Goal: Task Accomplishment & Management: Use online tool/utility

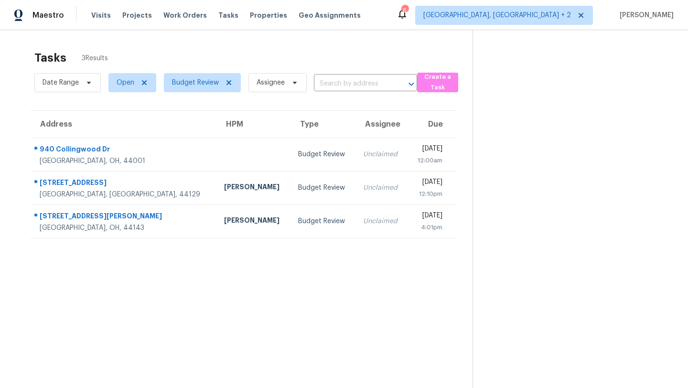
scroll to position [30, 0]
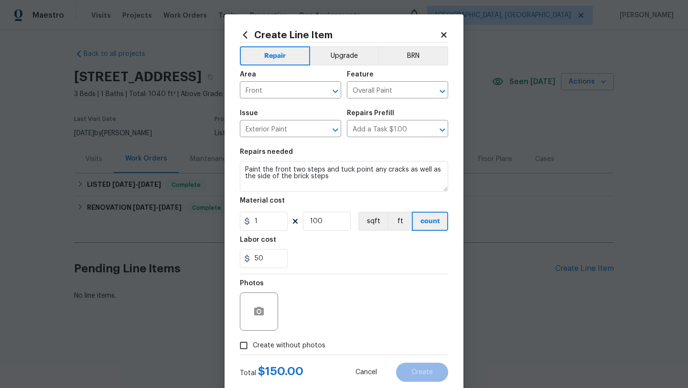
scroll to position [24, 0]
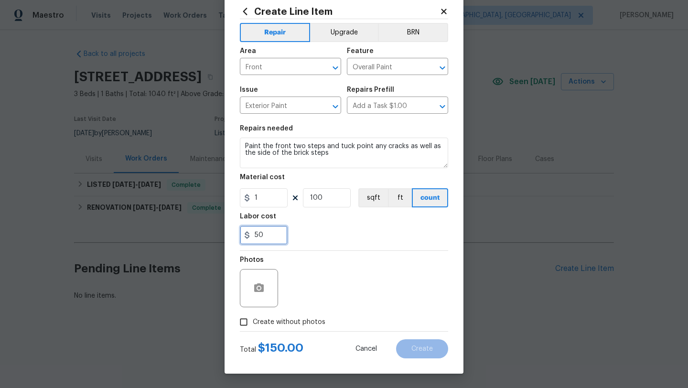
drag, startPoint x: 267, startPoint y: 235, endPoint x: 251, endPoint y: 235, distance: 15.3
click at [251, 235] on input "50" at bounding box center [264, 235] width 48 height 19
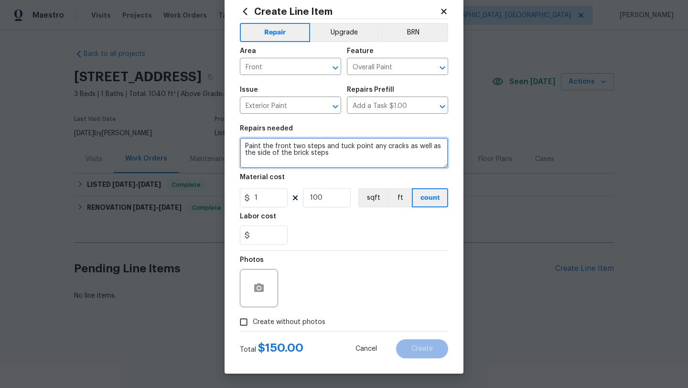
type input "0"
click at [326, 154] on textarea "Paint the front two steps and tuck point any cracks as well as the side of the …" at bounding box center [344, 153] width 208 height 31
click at [333, 154] on textarea "Paint the front two steps and tuck point any cracks as well as the side of the …" at bounding box center [344, 153] width 208 height 31
type textarea "Paint the front two steps and tuck point any cracks as well as the side of the …"
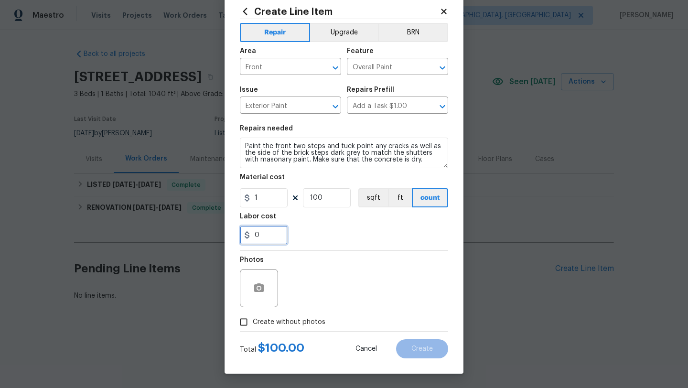
drag, startPoint x: 260, startPoint y: 237, endPoint x: 233, endPoint y: 233, distance: 27.5
click at [233, 233] on div "Create Line Item Repair Upgrade BRN Area Front ​ Feature Overall Paint ​ Issue …" at bounding box center [344, 182] width 239 height 383
type input "100"
click at [309, 268] on div "Photos" at bounding box center [344, 282] width 208 height 62
click at [246, 322] on input "Create without photos" at bounding box center [244, 322] width 18 height 18
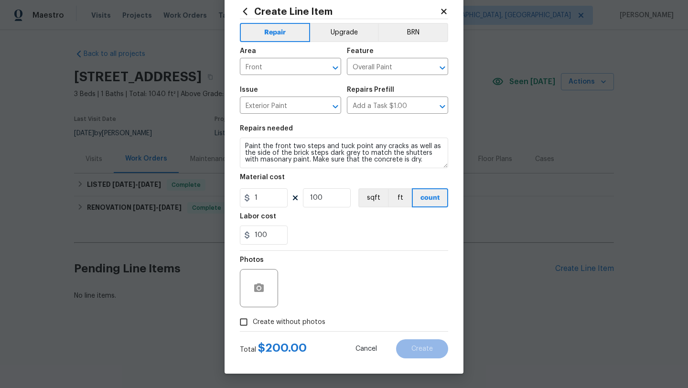
checkbox input "true"
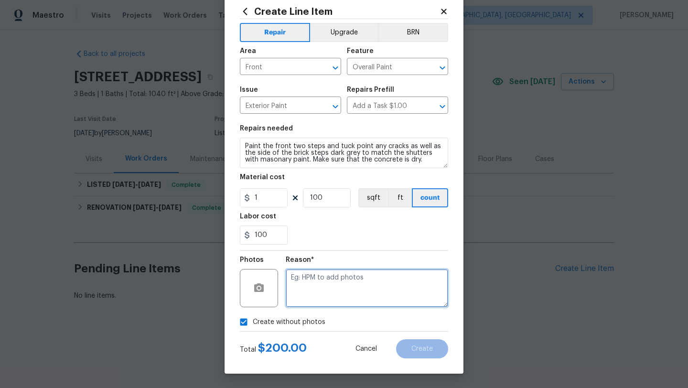
click at [355, 299] on textarea at bounding box center [367, 288] width 163 height 38
type textarea "desk"
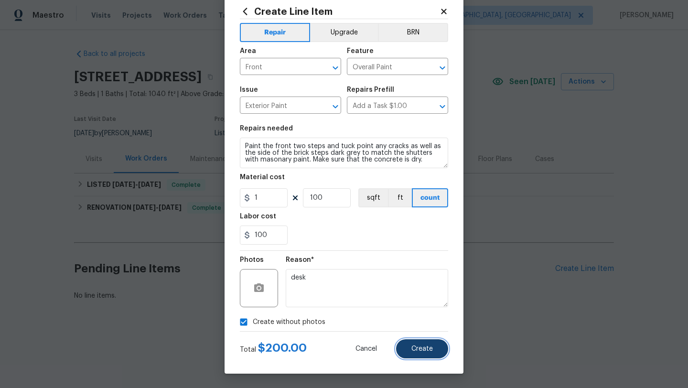
click at [413, 343] on button "Create" at bounding box center [422, 348] width 52 height 19
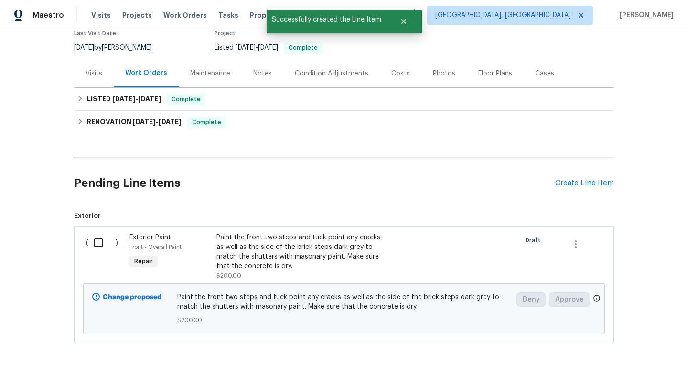
scroll to position [106, 0]
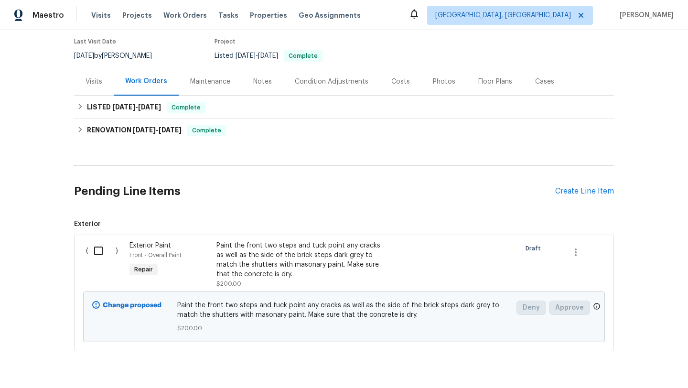
scroll to position [106, 0]
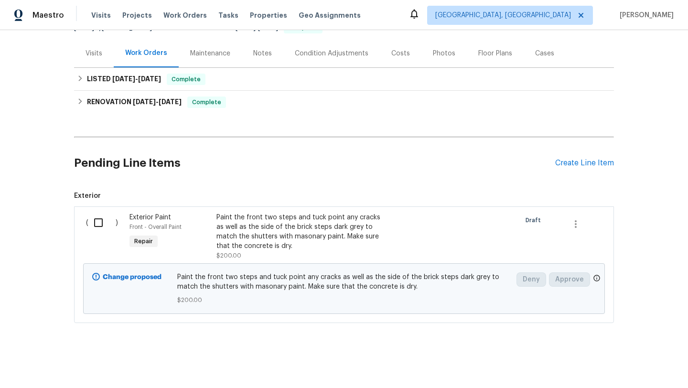
click at [98, 222] on input "checkbox" at bounding box center [101, 223] width 27 height 20
checkbox input "true"
click at [646, 298] on div "Back to all projects 970 Morningview Ave, Akron, OH 44305 3 Beds | 1 Baths | To…" at bounding box center [344, 209] width 688 height 358
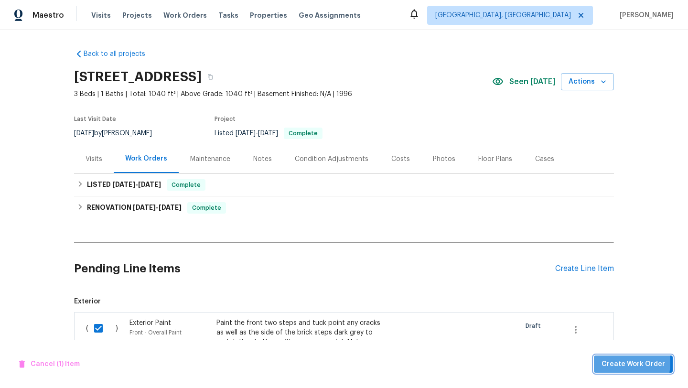
click at [615, 362] on span "Create Work Order" at bounding box center [634, 364] width 64 height 12
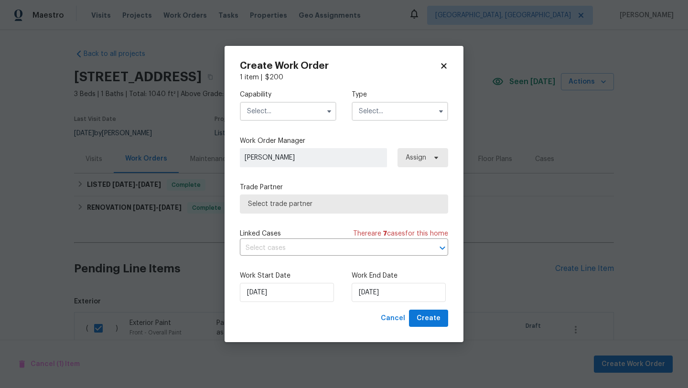
click at [255, 112] on input "text" at bounding box center [288, 111] width 97 height 19
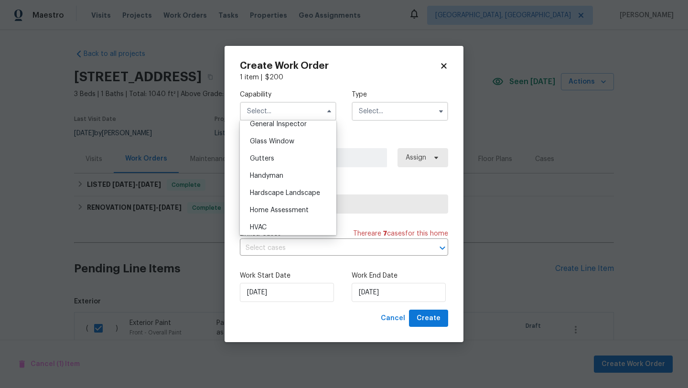
scroll to position [482, 0]
click at [277, 178] on div "Handyman" at bounding box center [288, 174] width 92 height 17
type input "Handyman"
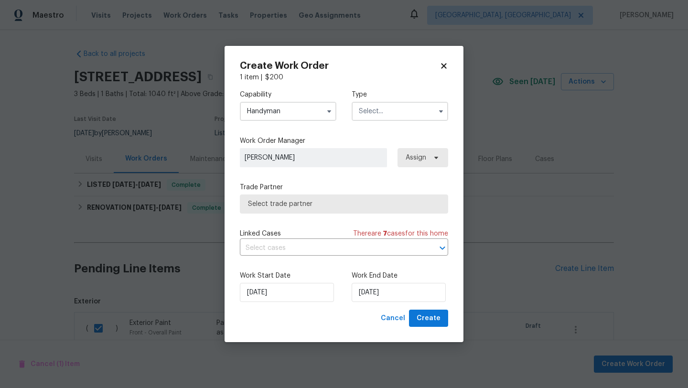
click at [384, 111] on input "text" at bounding box center [400, 111] width 97 height 19
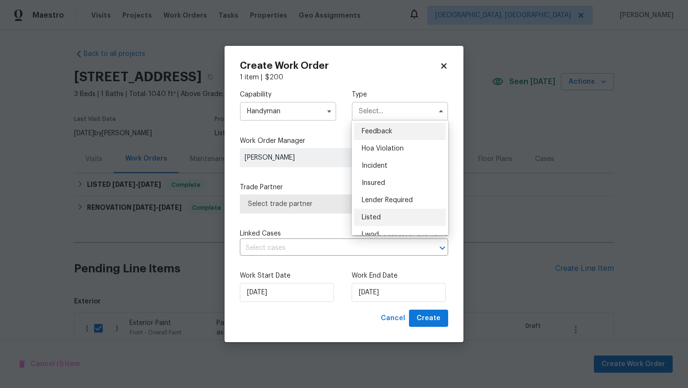
click at [376, 219] on span "Listed" at bounding box center [371, 217] width 19 height 7
type input "Listed"
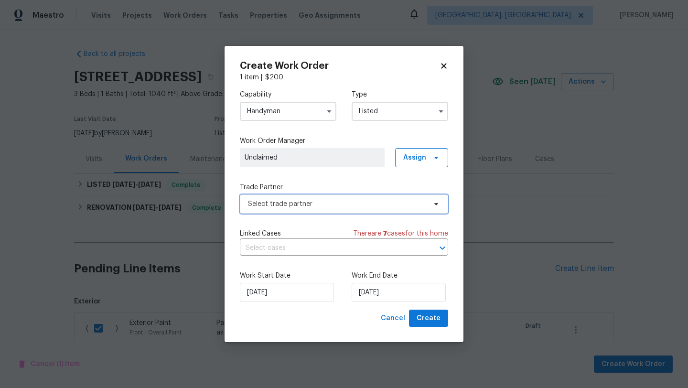
click at [307, 202] on span "Select trade partner" at bounding box center [337, 204] width 178 height 10
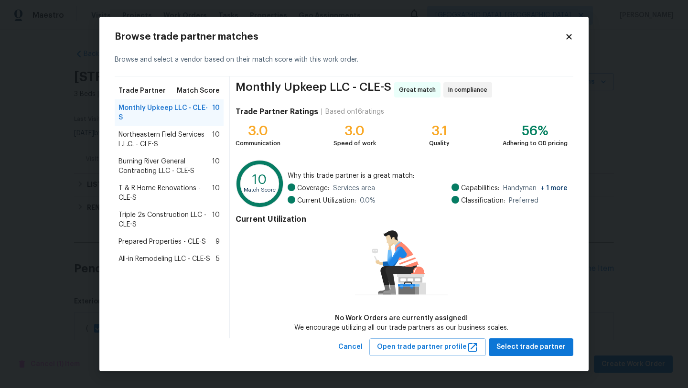
click at [131, 210] on span "Triple 2s Construction LLC - CLE-S" at bounding box center [166, 219] width 94 height 19
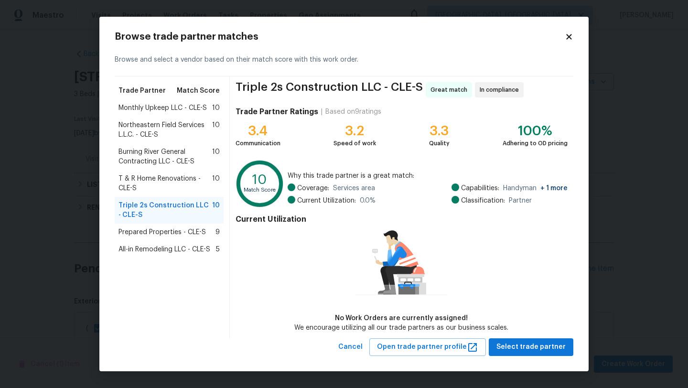
click at [137, 180] on span "T & R Home Renovations - CLE-S" at bounding box center [166, 183] width 94 height 19
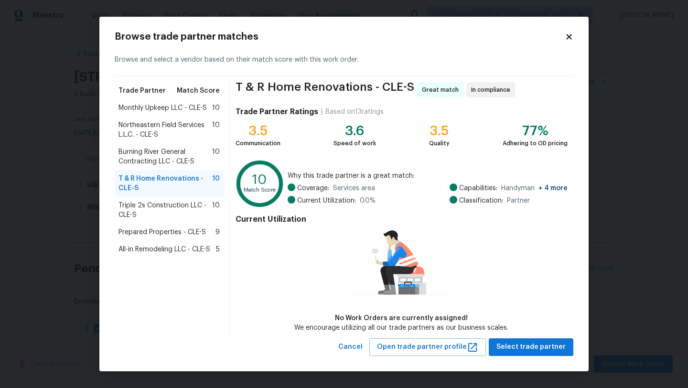
click at [142, 161] on span "Burning River General Contracting LLC - CLE-S" at bounding box center [166, 156] width 94 height 19
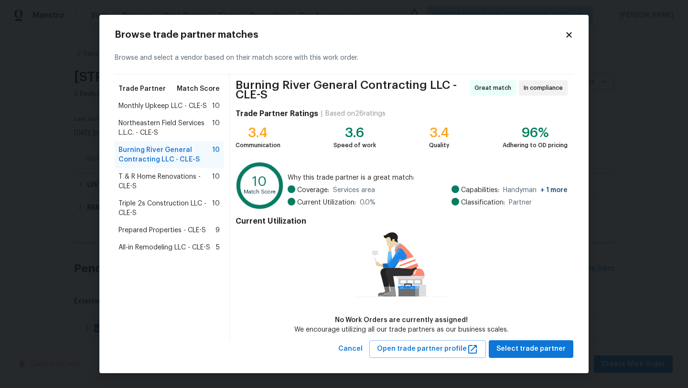
click at [153, 108] on span "Monthly Upkeep LLC - CLE-S" at bounding box center [163, 106] width 88 height 10
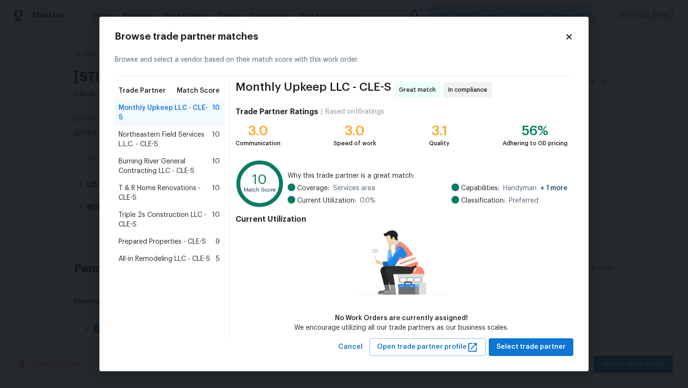
click at [572, 37] on icon at bounding box center [569, 37] width 9 height 9
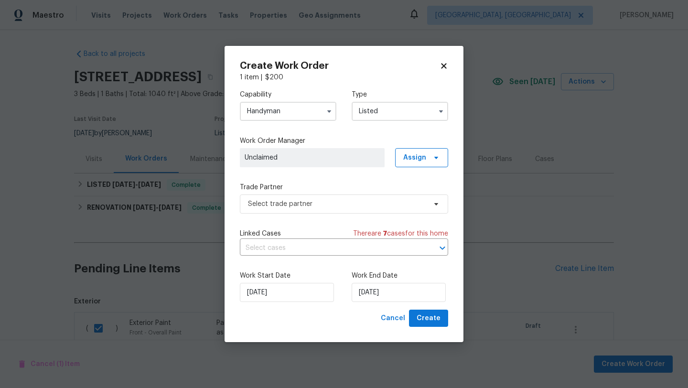
click at [448, 71] on div "Create Work Order 1 item | $ 200 Capability Handyman Type Listed Work Order Man…" at bounding box center [344, 194] width 239 height 297
click at [266, 204] on span "Select trade partner" at bounding box center [337, 204] width 178 height 10
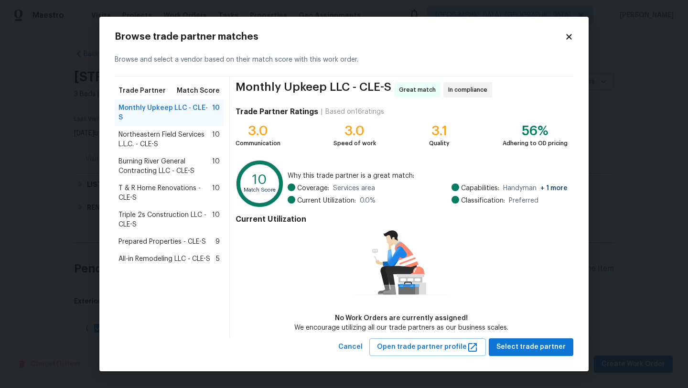
click at [152, 237] on span "Prepared Properties - CLE-S" at bounding box center [162, 242] width 87 height 10
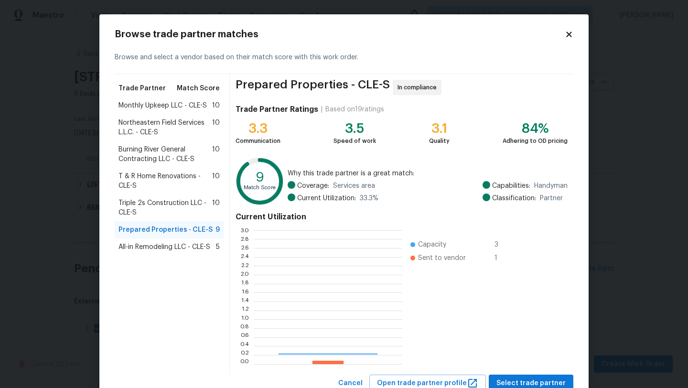
scroll to position [134, 149]
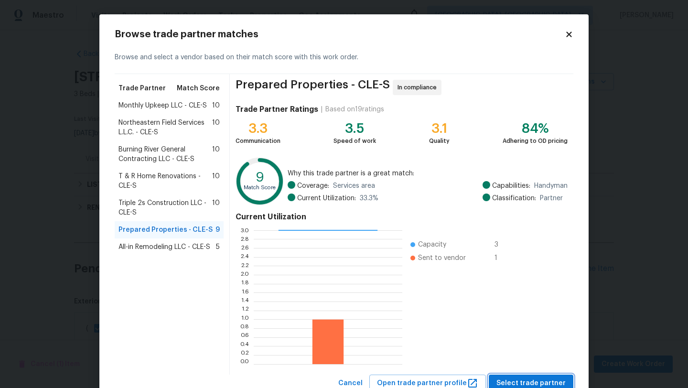
click at [529, 381] on span "Select trade partner" at bounding box center [531, 384] width 69 height 12
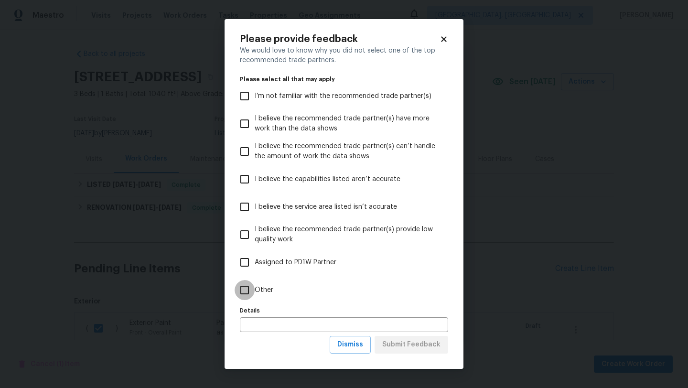
click at [244, 290] on input "Other" at bounding box center [245, 290] width 20 height 20
checkbox input "true"
click at [431, 350] on span "Submit Feedback" at bounding box center [411, 345] width 58 height 12
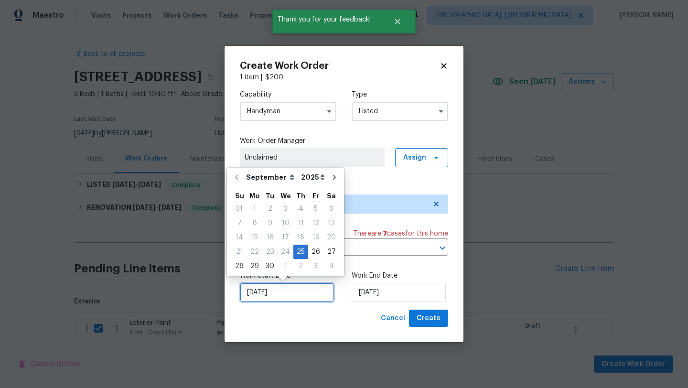
click at [297, 295] on input "[DATE]" at bounding box center [287, 292] width 94 height 19
click at [314, 249] on div "26" at bounding box center [315, 251] width 15 height 13
type input "[DATE]"
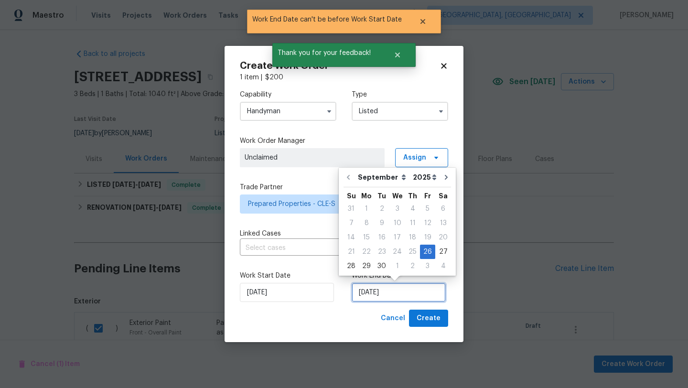
click at [389, 293] on input "[DATE]" at bounding box center [399, 292] width 94 height 19
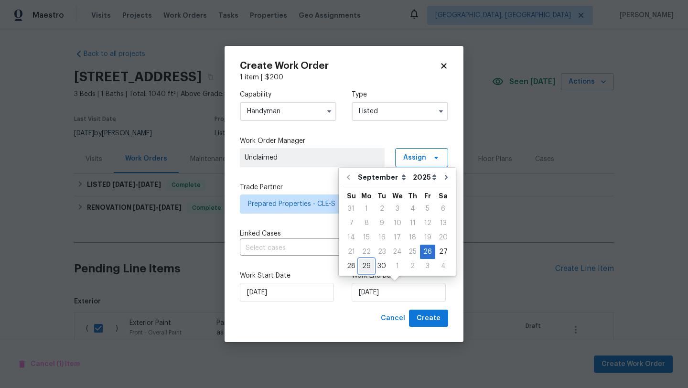
click at [364, 266] on div "29" at bounding box center [366, 266] width 15 height 13
type input "[DATE]"
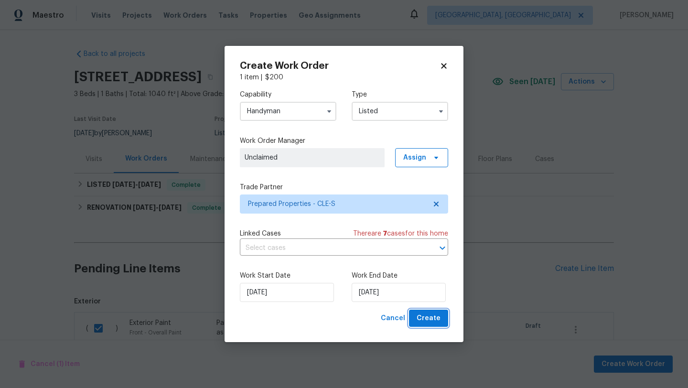
click at [435, 316] on span "Create" at bounding box center [429, 319] width 24 height 12
checkbox input "false"
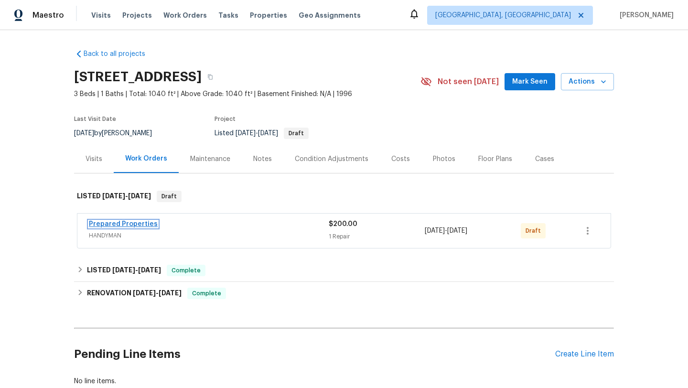
click at [113, 222] on link "Prepared Properties" at bounding box center [123, 224] width 69 height 7
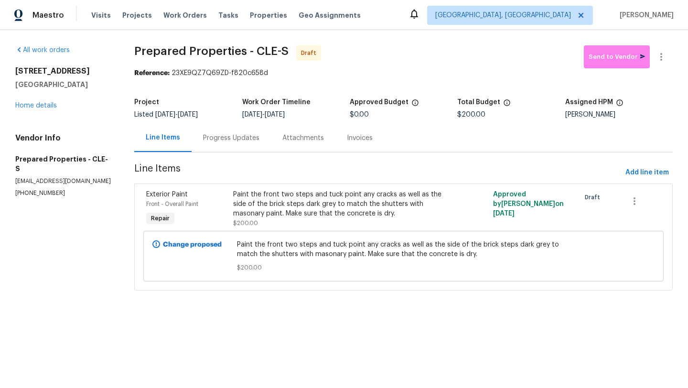
click at [233, 135] on div "Progress Updates" at bounding box center [231, 138] width 56 height 10
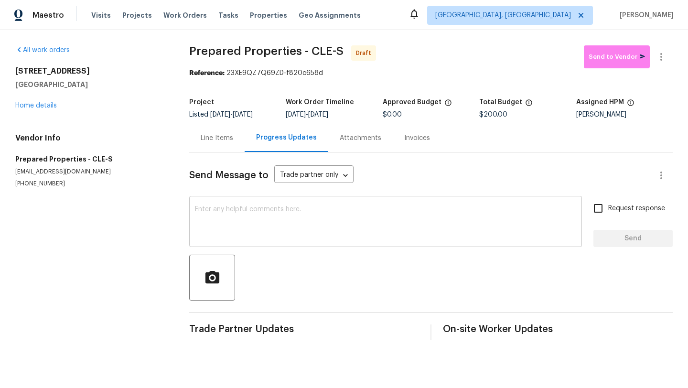
click at [217, 219] on textarea at bounding box center [385, 222] width 381 height 33
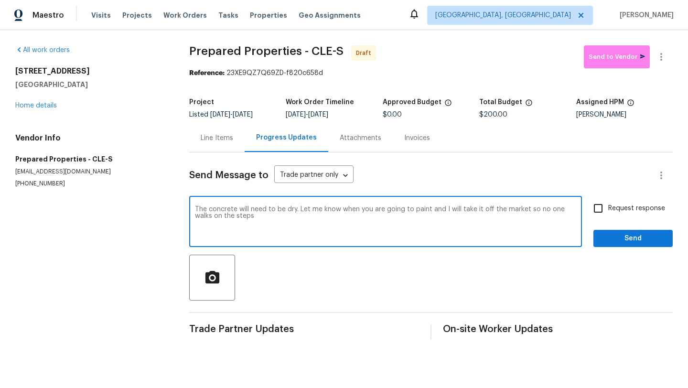
type textarea "The concrete will need to be dry. Let me know when you are going to paint and I…"
click at [600, 206] on input "Request response" at bounding box center [598, 208] width 20 height 20
checkbox input "true"
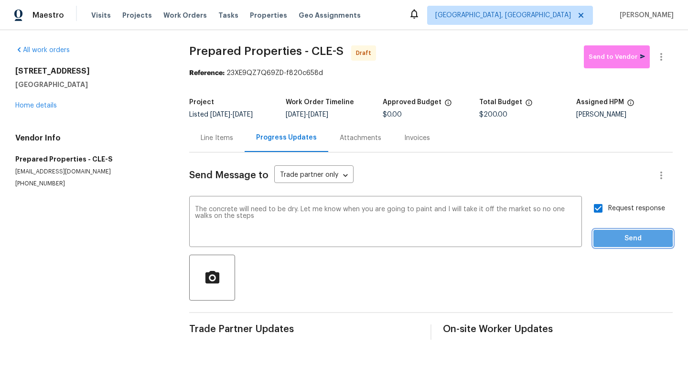
click at [604, 238] on span "Send" at bounding box center [633, 239] width 64 height 12
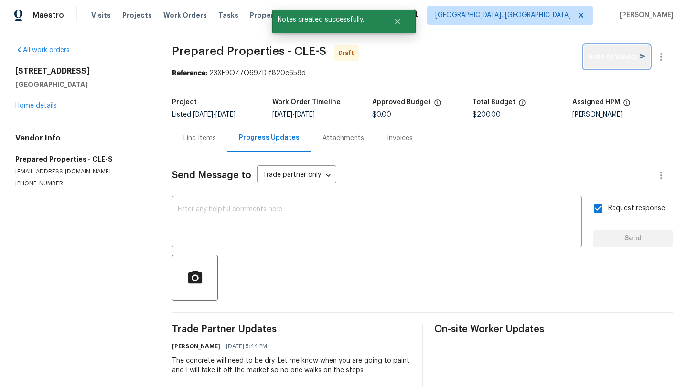
click at [605, 66] on button "Send to Vendor" at bounding box center [617, 56] width 66 height 23
